Goal: Task Accomplishment & Management: Use online tool/utility

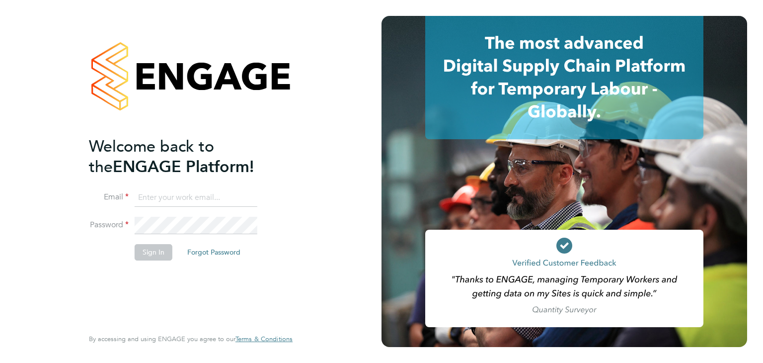
type input "anthonymcnicholas@legacie.co.uk"
click at [152, 261] on li "Sign In Forgot Password" at bounding box center [186, 257] width 194 height 26
click at [152, 256] on button "Sign In" at bounding box center [154, 252] width 38 height 16
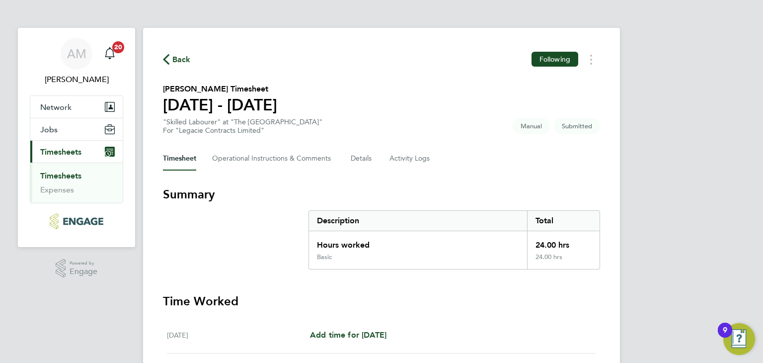
click at [66, 177] on link "Timesheets" at bounding box center [60, 175] width 41 height 9
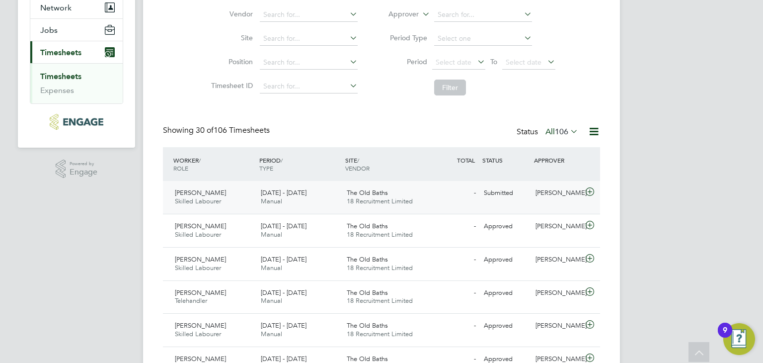
click at [393, 199] on span "18 Recruitment Limited" at bounding box center [380, 201] width 66 height 8
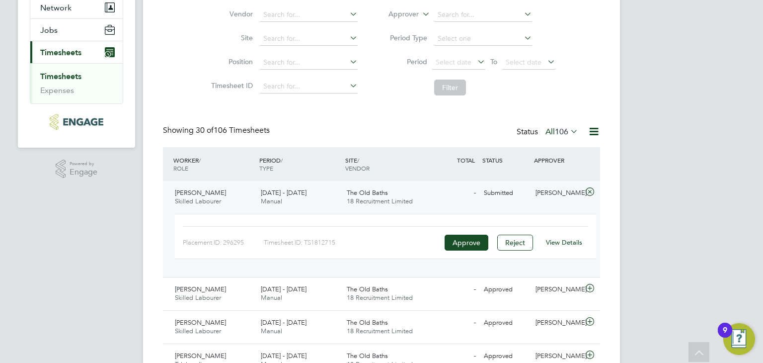
click at [566, 239] on link "View Details" at bounding box center [564, 242] width 36 height 8
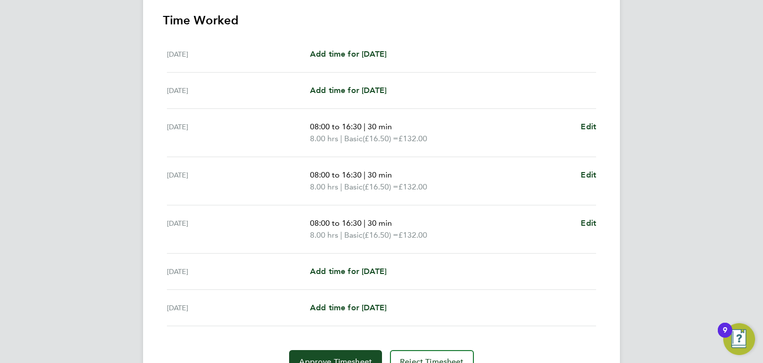
scroll to position [298, 0]
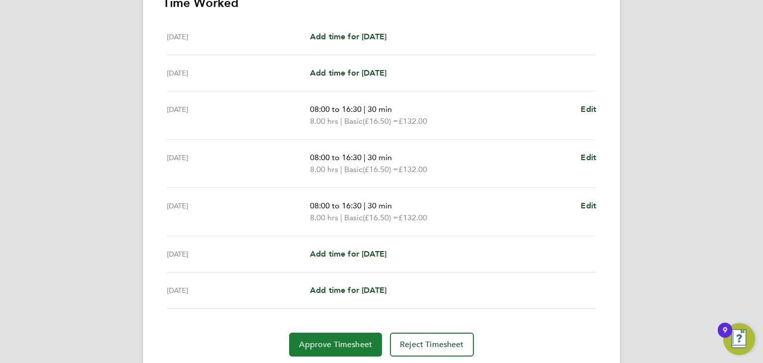
click at [352, 339] on span "Approve Timesheet" at bounding box center [335, 344] width 73 height 10
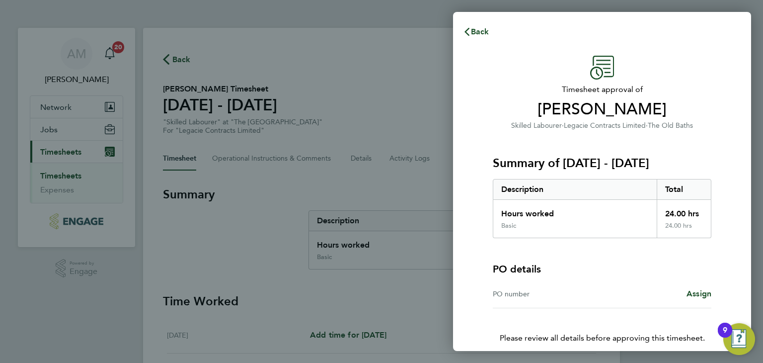
scroll to position [44, 0]
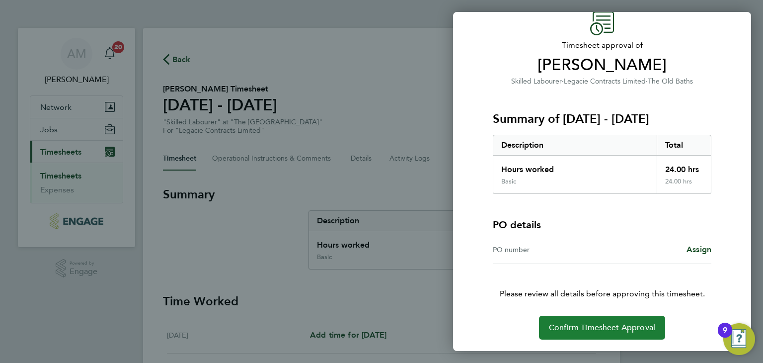
click at [595, 330] on span "Confirm Timesheet Approval" at bounding box center [602, 327] width 106 height 10
